Goal: Task Accomplishment & Management: Manage account settings

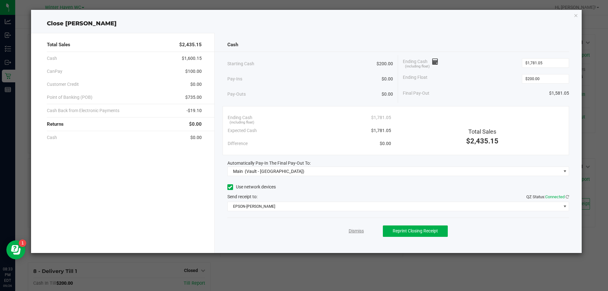
drag, startPoint x: 353, startPoint y: 227, endPoint x: 356, endPoint y: 230, distance: 4.3
click at [354, 228] on div "Dismiss Reprint Closing Receipt" at bounding box center [398, 229] width 342 height 24
click at [356, 230] on link "Dismiss" at bounding box center [355, 231] width 15 height 7
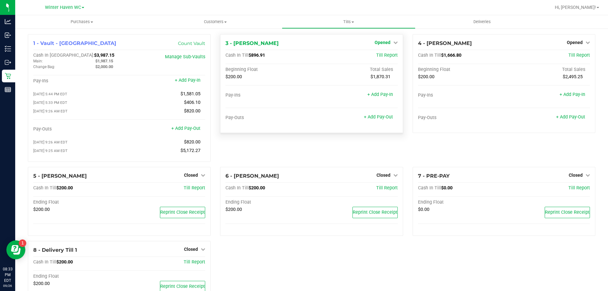
click at [385, 41] on span "Opened" at bounding box center [382, 42] width 16 height 5
click at [381, 55] on link "Close Till" at bounding box center [382, 55] width 17 height 5
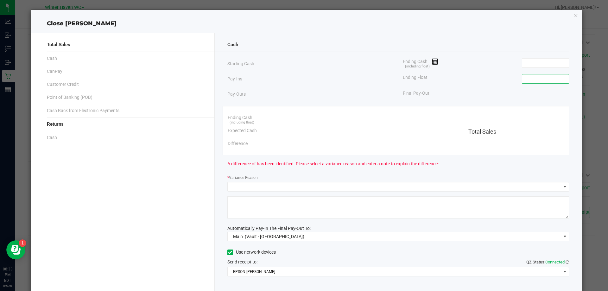
click at [528, 79] on input at bounding box center [545, 78] width 47 height 9
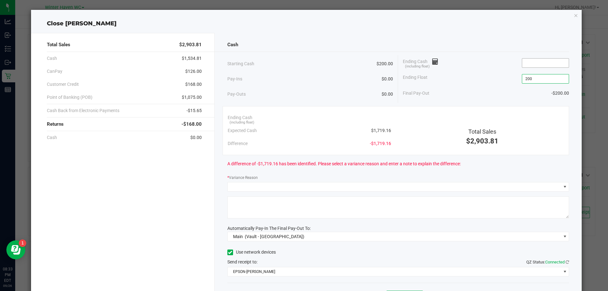
type input "$200.00"
click at [528, 66] on input at bounding box center [545, 63] width 47 height 9
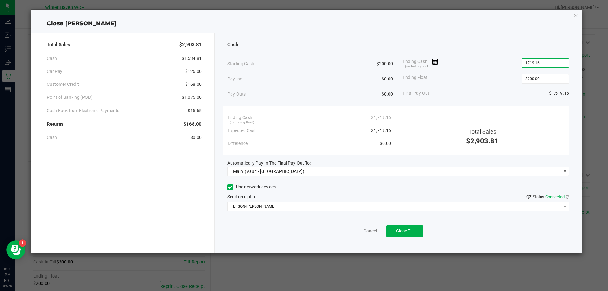
type input "$1,719.16"
click at [495, 68] on div "Ending Cash (including float) $1,719.16" at bounding box center [486, 63] width 166 height 16
click at [407, 235] on button "Close Till" at bounding box center [404, 230] width 37 height 11
click at [351, 233] on link "Dismiss" at bounding box center [355, 231] width 15 height 7
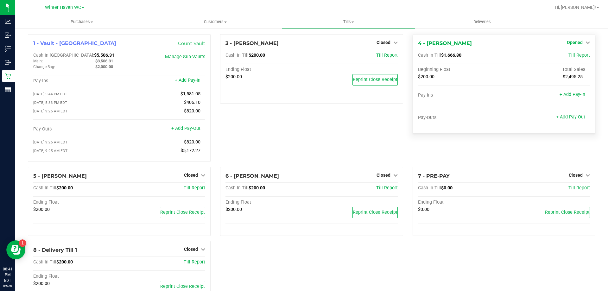
click at [585, 43] on icon at bounding box center [587, 42] width 4 height 4
click at [567, 57] on link "Close Till" at bounding box center [575, 55] width 17 height 5
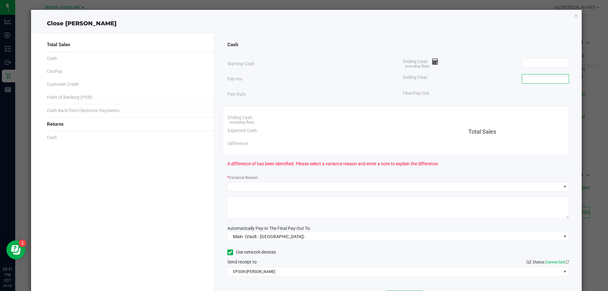
click at [550, 78] on input at bounding box center [545, 78] width 47 height 9
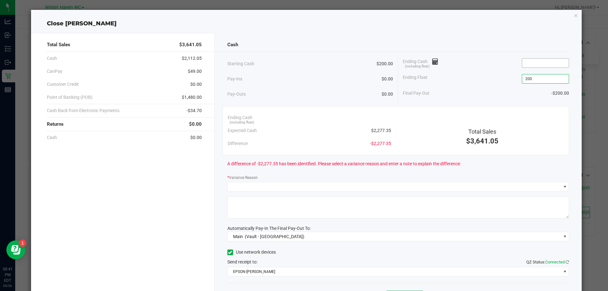
type input "$200.00"
click at [551, 65] on input at bounding box center [545, 63] width 47 height 9
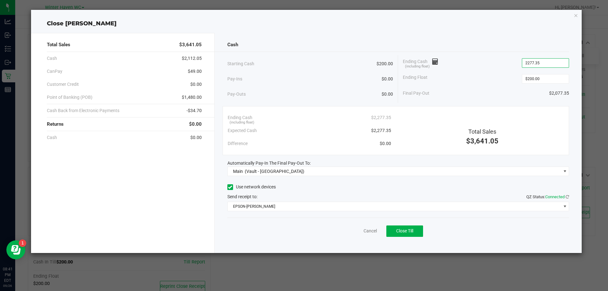
type input "$2,277.35"
click at [484, 93] on div "Final Pay-Out $2,077.35" at bounding box center [486, 93] width 166 height 13
click at [415, 231] on button "Close Till" at bounding box center [404, 230] width 37 height 11
click at [355, 225] on div "Dismiss Reprint Closing Receipt" at bounding box center [398, 229] width 342 height 24
click at [360, 232] on link "Dismiss" at bounding box center [355, 231] width 15 height 7
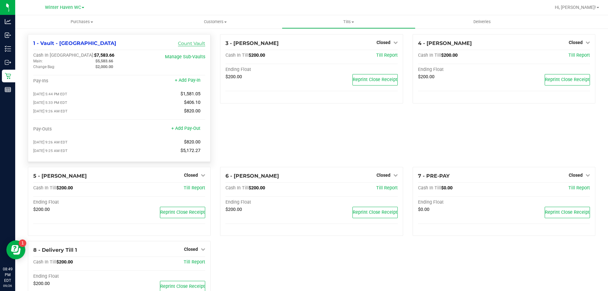
click at [190, 45] on link "Count Vault" at bounding box center [191, 44] width 27 height 6
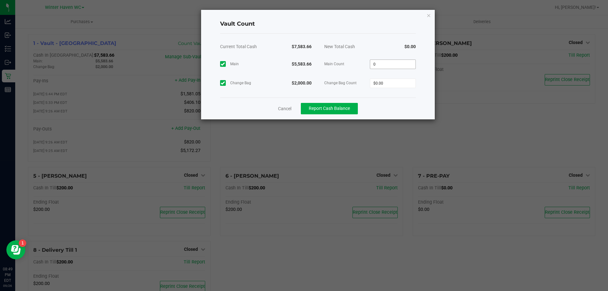
click at [400, 66] on input "0" at bounding box center [392, 64] width 45 height 9
type input "$5,583.66"
click at [393, 82] on input "0" at bounding box center [392, 83] width 45 height 9
type input "$2,000.00"
click at [395, 106] on div "Cancel Report Cash Balance" at bounding box center [318, 108] width 196 height 22
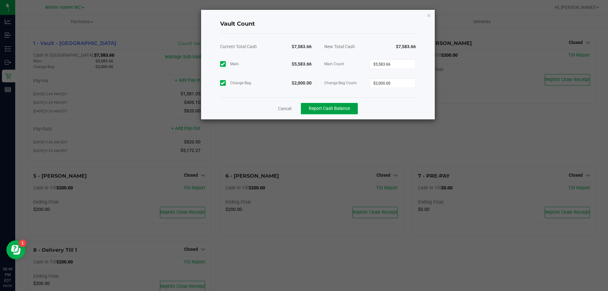
click at [320, 107] on span "Report Cash Balance" at bounding box center [329, 108] width 41 height 5
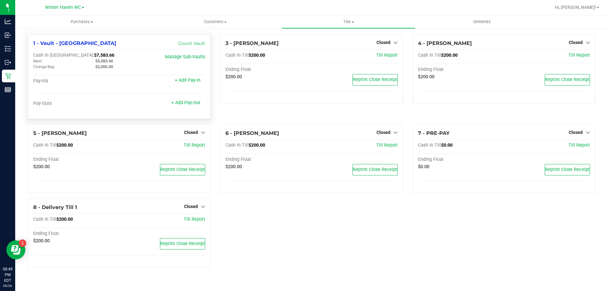
drag, startPoint x: 95, startPoint y: 60, endPoint x: 116, endPoint y: 61, distance: 20.9
click at [116, 61] on div "$5,583.66" at bounding box center [122, 61] width 62 height 6
copy span "$5,583.66"
click at [351, 22] on span "Tills" at bounding box center [348, 22] width 133 height 6
click at [318, 47] on span "Reconcile e-payments" at bounding box center [313, 45] width 63 height 5
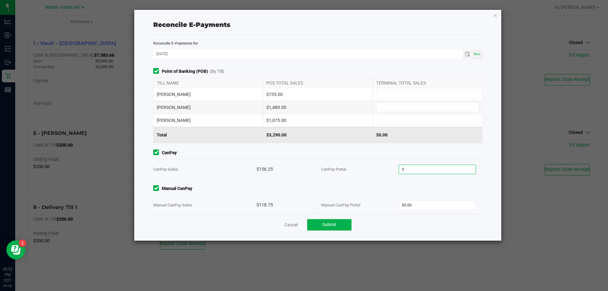
click at [422, 167] on input "0" at bounding box center [437, 169] width 77 height 9
type input "$156.25"
click at [428, 202] on input "0" at bounding box center [437, 205] width 77 height 9
type input "$118.75"
click at [405, 97] on input at bounding box center [427, 94] width 102 height 9
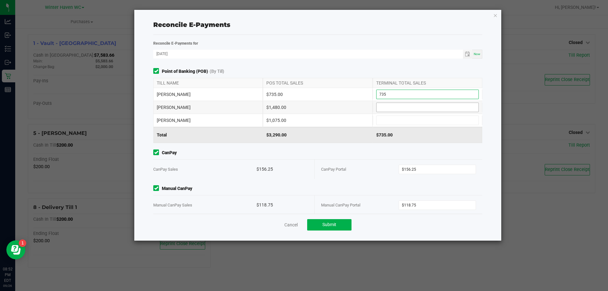
type input "$735.00"
click at [385, 104] on input at bounding box center [427, 107] width 102 height 9
type input "$1,480.00"
click at [405, 119] on input at bounding box center [427, 120] width 102 height 9
type input "$1,075.00"
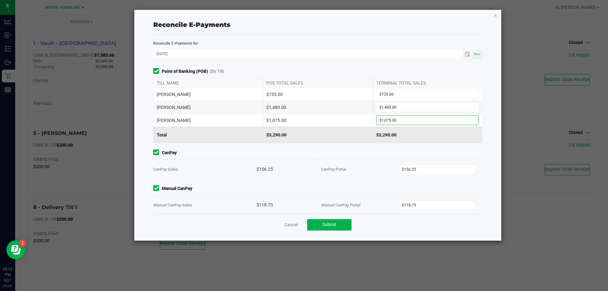
click at [359, 148] on div "Point of Banking (POB) (By Till) TILL NAME POS TOTAL SALES TERMINAL TOTAL SALES…" at bounding box center [317, 141] width 338 height 146
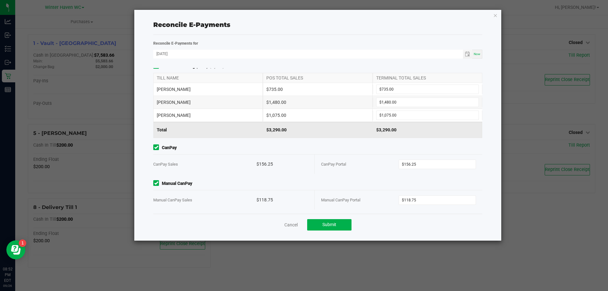
scroll to position [7, 0]
click at [346, 222] on button "Submit" at bounding box center [329, 224] width 44 height 11
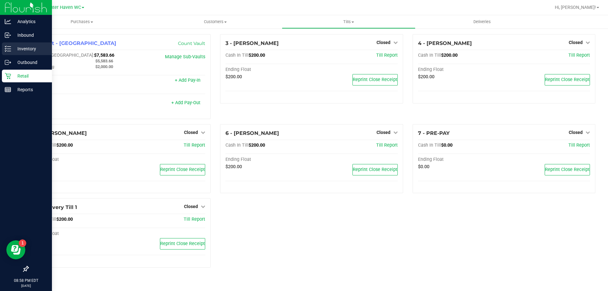
click at [11, 44] on div "Inventory" at bounding box center [27, 48] width 50 height 13
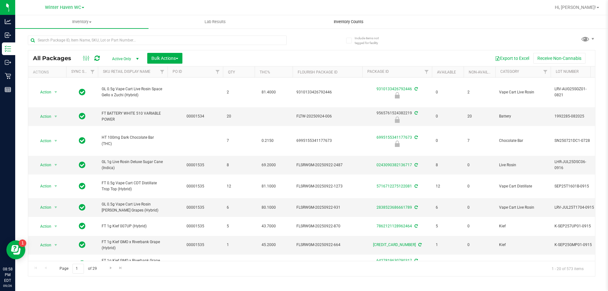
click at [358, 20] on span "Inventory Counts" at bounding box center [348, 22] width 47 height 6
